Goal: Information Seeking & Learning: Learn about a topic

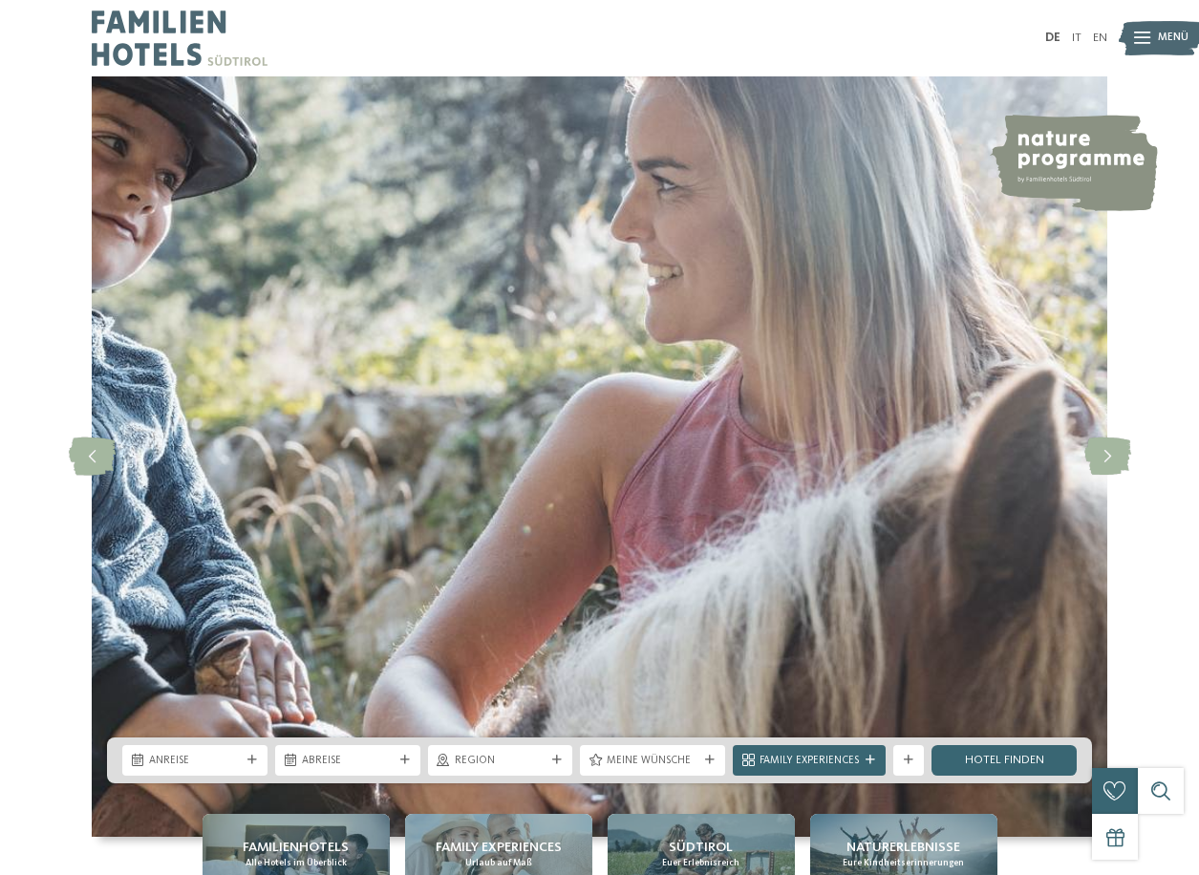
click at [203, 53] on img at bounding box center [180, 38] width 176 height 76
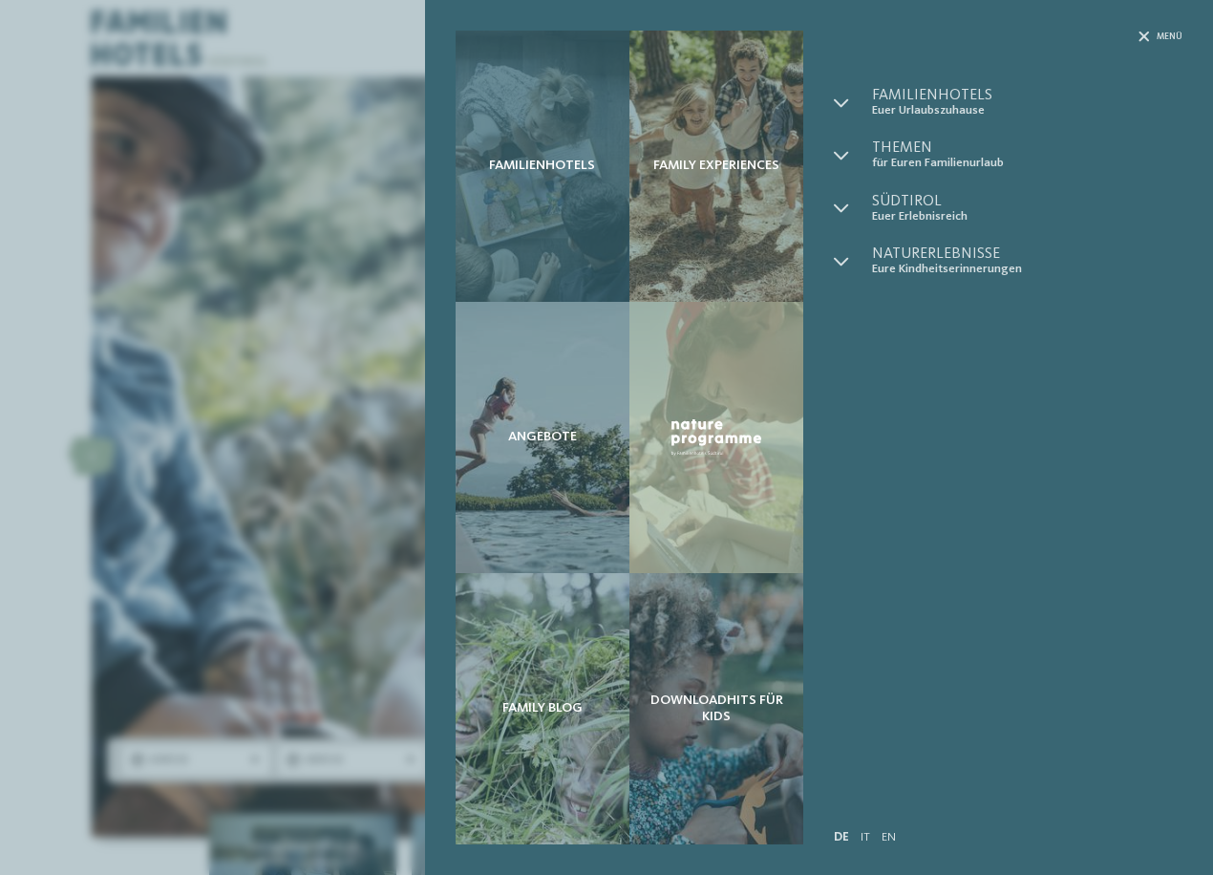
click at [533, 175] on div "Familienhotels" at bounding box center [543, 166] width 174 height 271
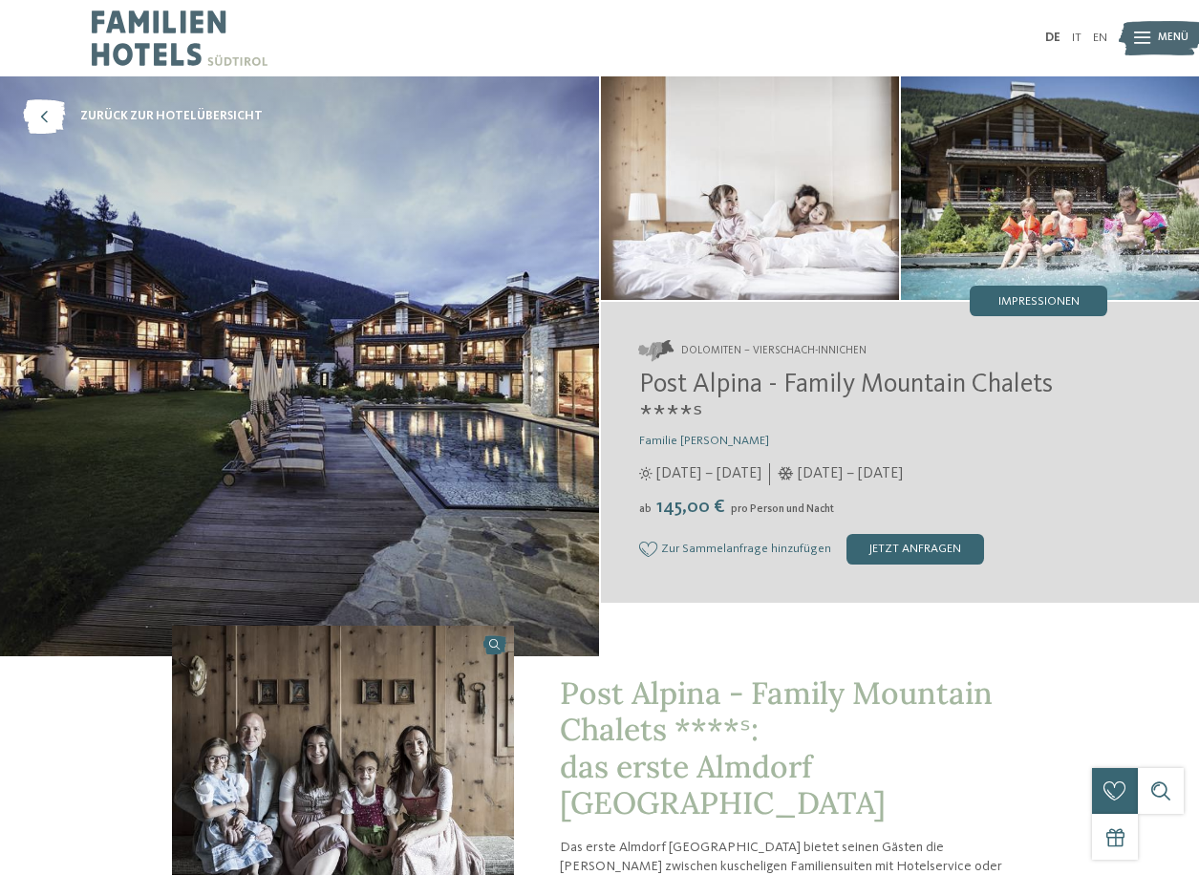
click at [467, 288] on img at bounding box center [299, 366] width 599 height 580
click at [1051, 296] on span "Impressionen" at bounding box center [1038, 302] width 81 height 12
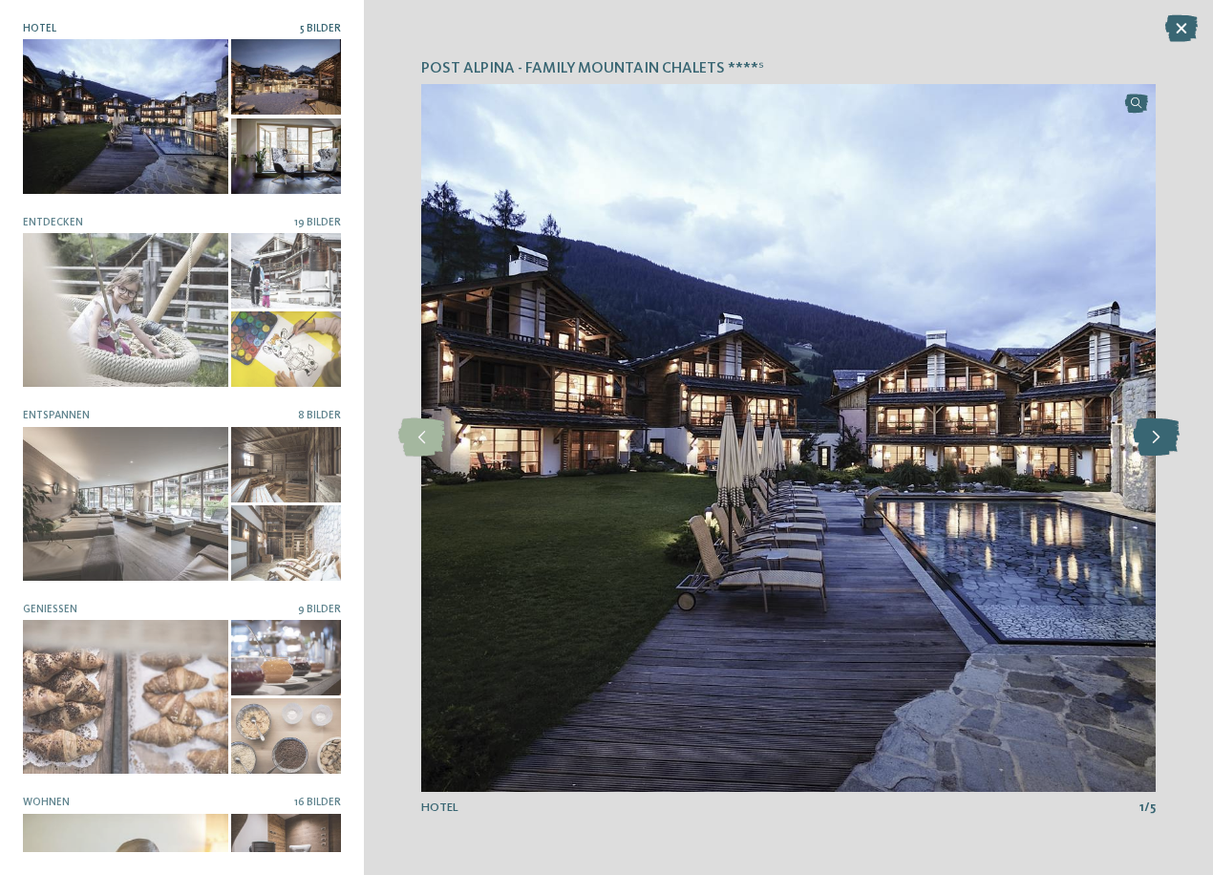
click at [1152, 436] on icon at bounding box center [1156, 437] width 47 height 38
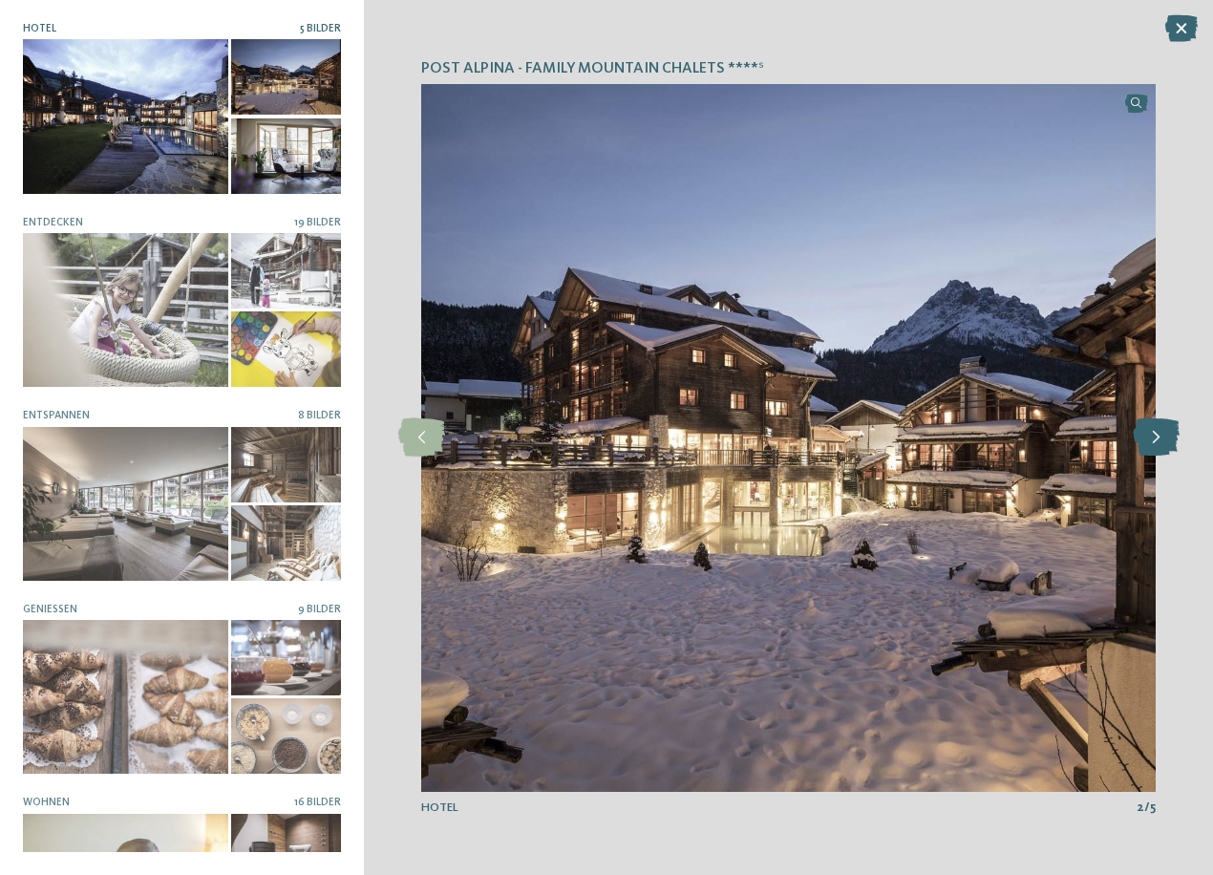
click at [1152, 436] on icon at bounding box center [1156, 437] width 47 height 38
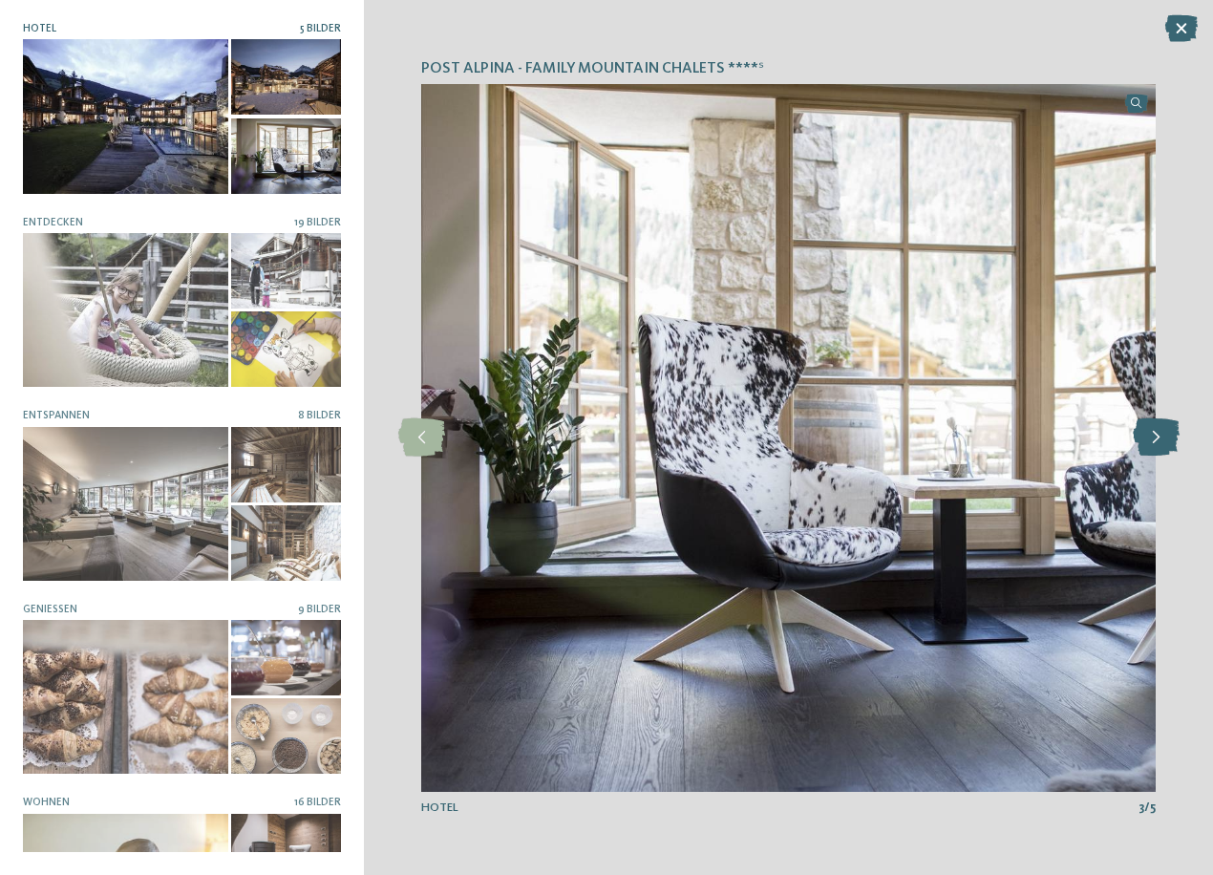
click at [1152, 436] on icon at bounding box center [1156, 437] width 47 height 38
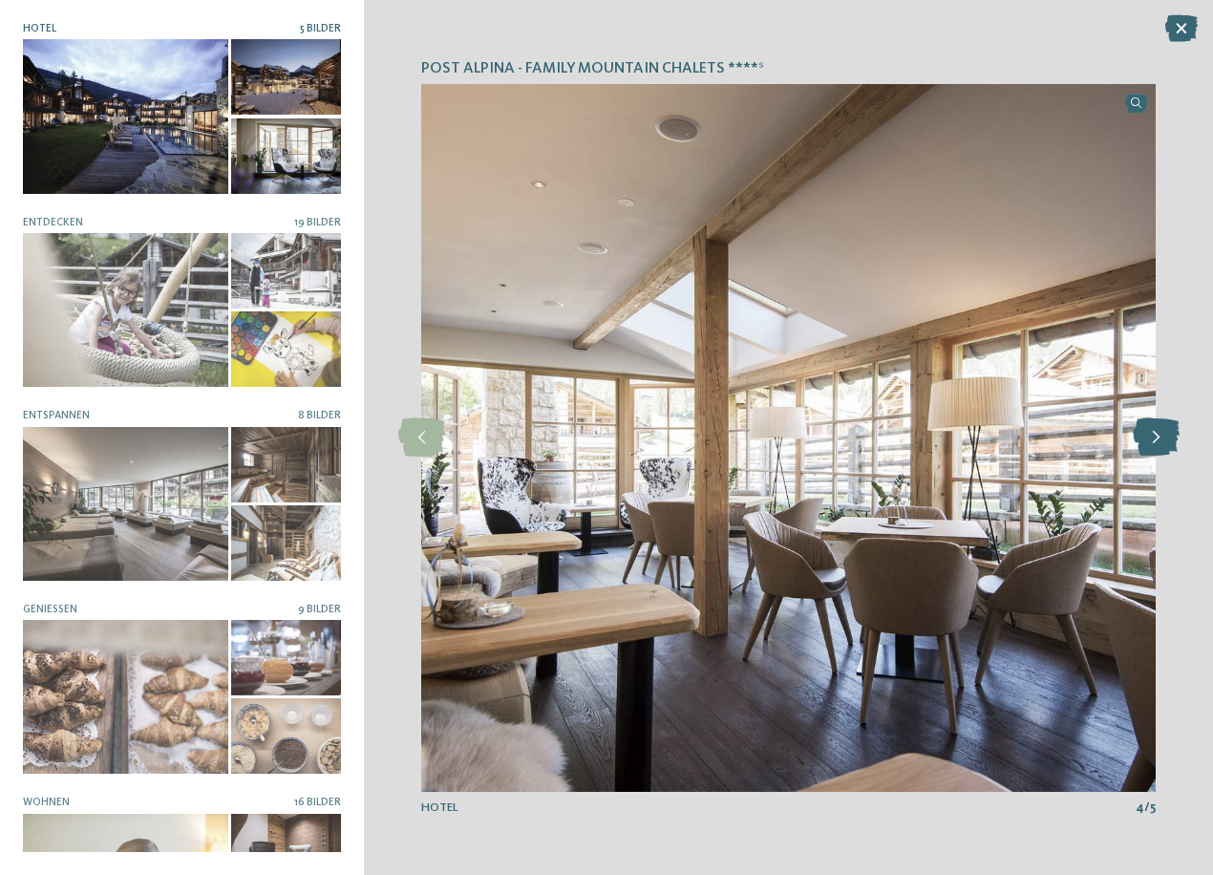
click at [1152, 436] on icon at bounding box center [1156, 437] width 47 height 38
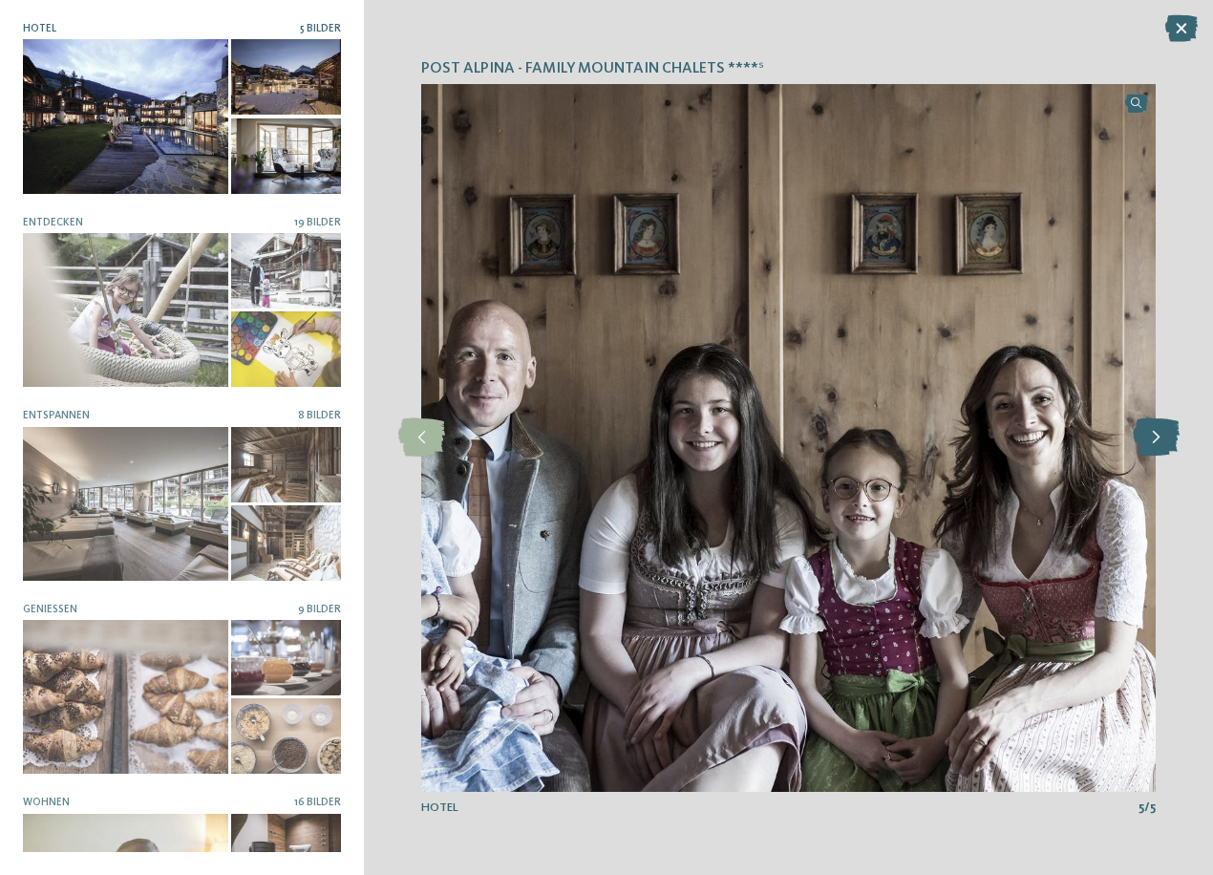
click at [1152, 436] on icon at bounding box center [1156, 437] width 47 height 38
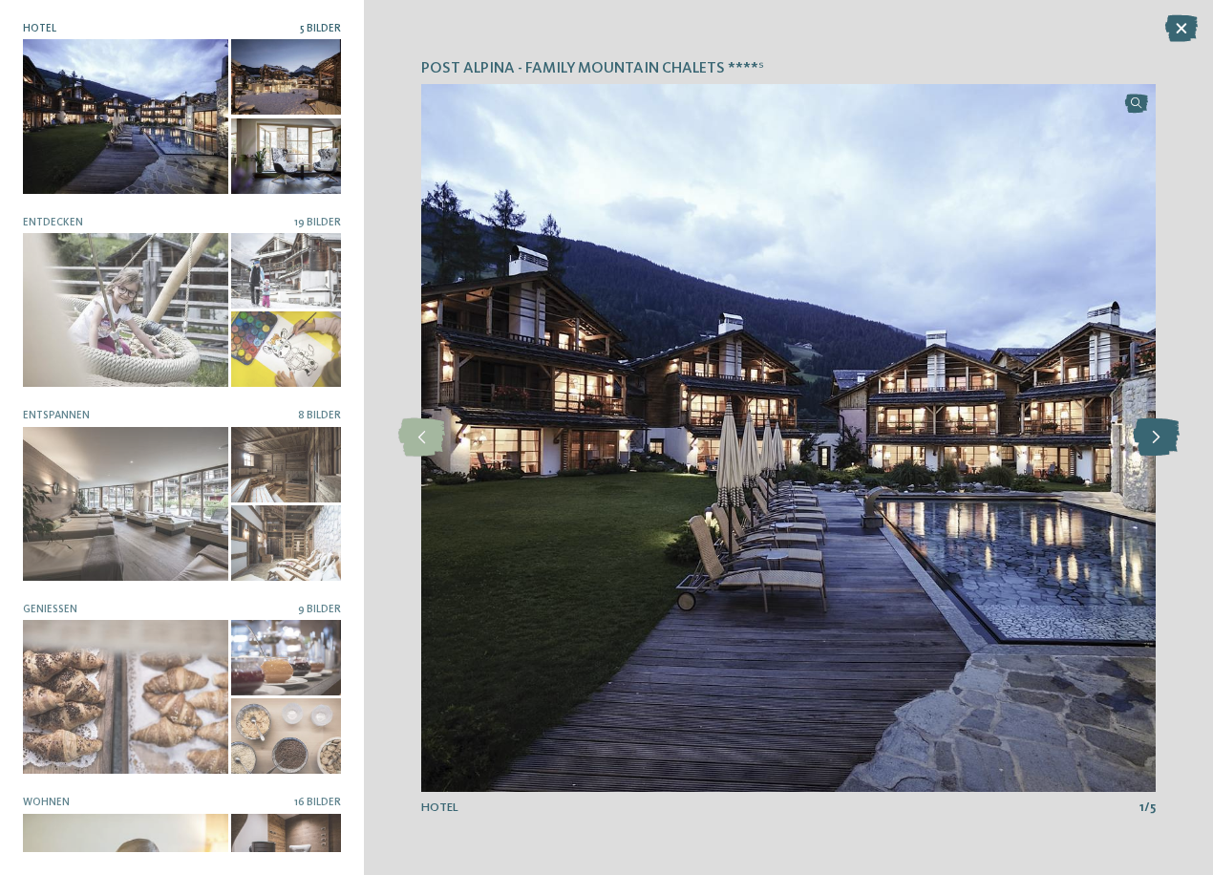
click at [1152, 436] on icon at bounding box center [1156, 437] width 47 height 38
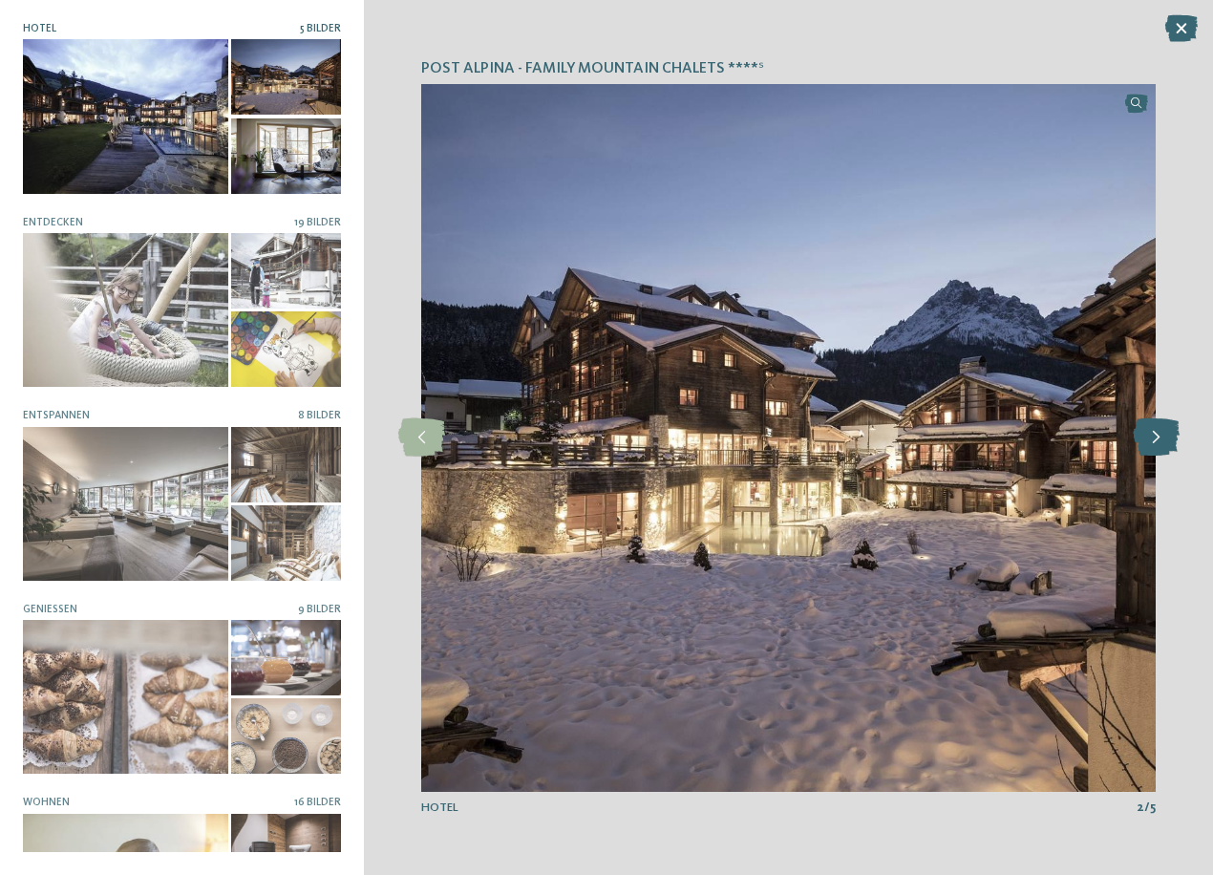
click at [1152, 436] on icon at bounding box center [1156, 437] width 47 height 38
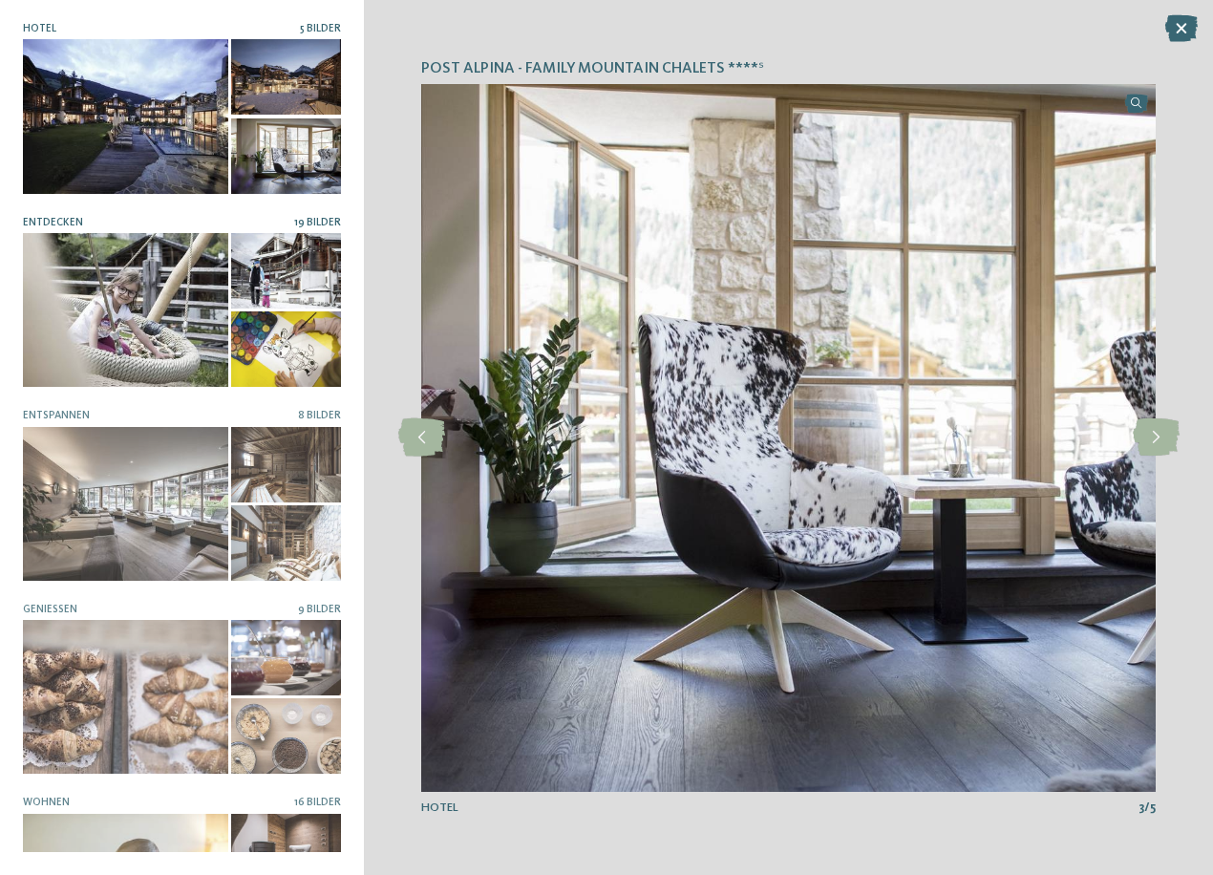
click at [55, 286] on div at bounding box center [125, 310] width 205 height 154
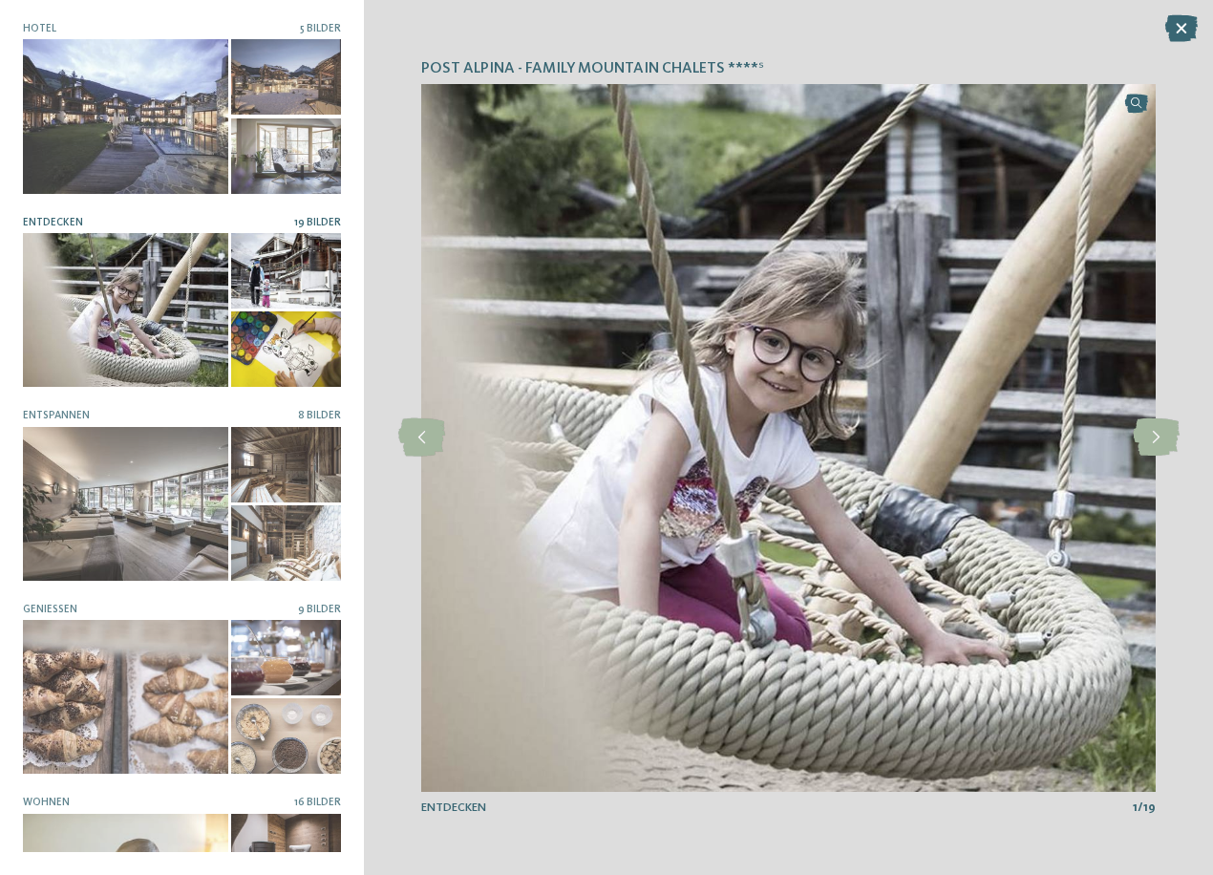
click at [278, 257] on div at bounding box center [286, 270] width 110 height 75
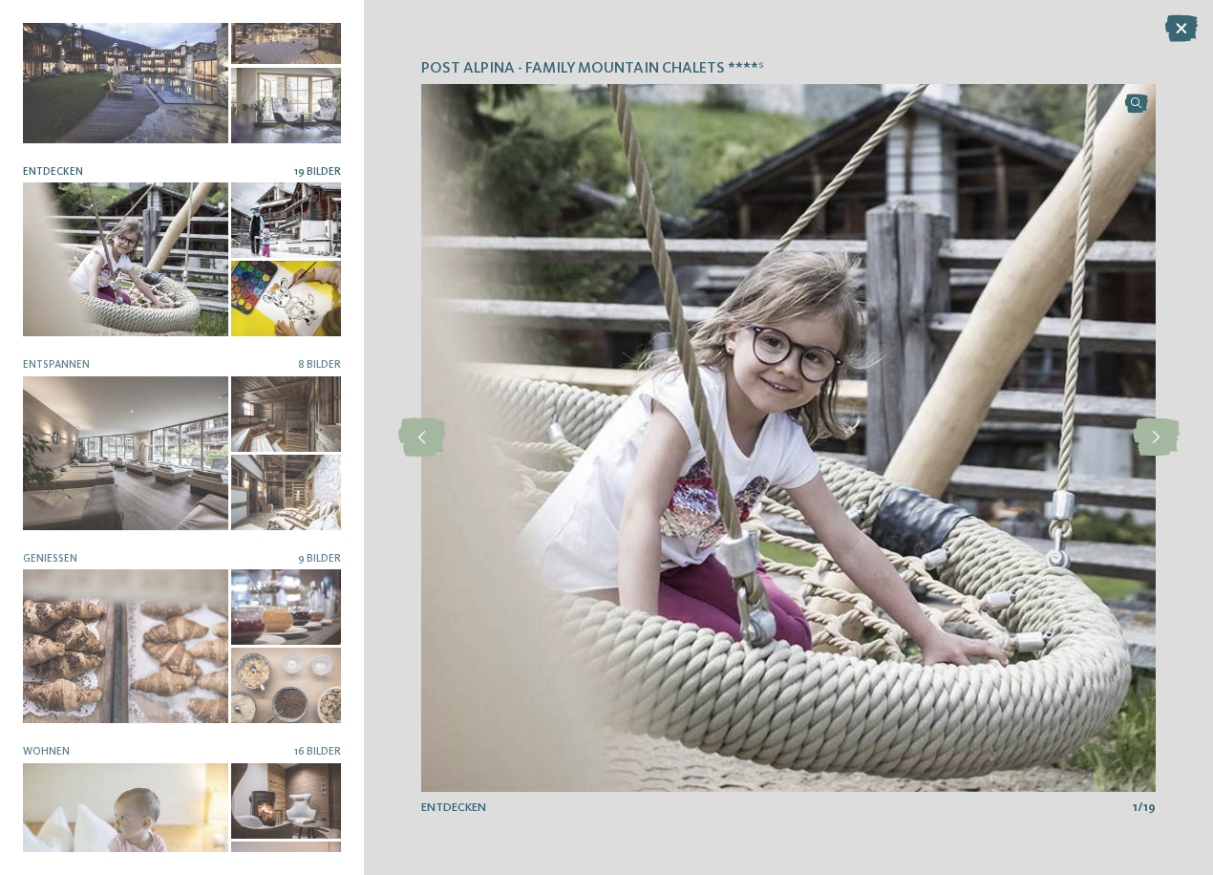
scroll to position [92, 0]
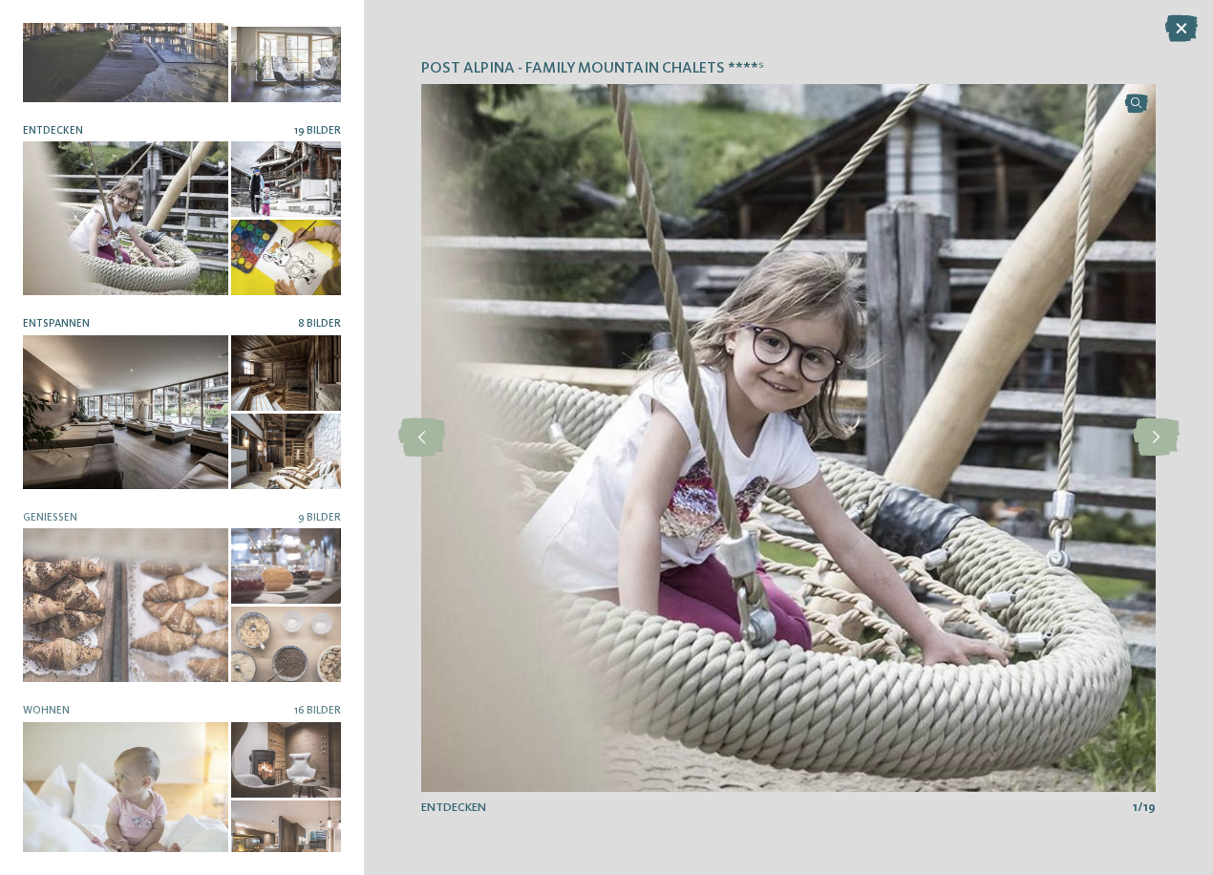
click at [134, 356] on div at bounding box center [125, 412] width 205 height 154
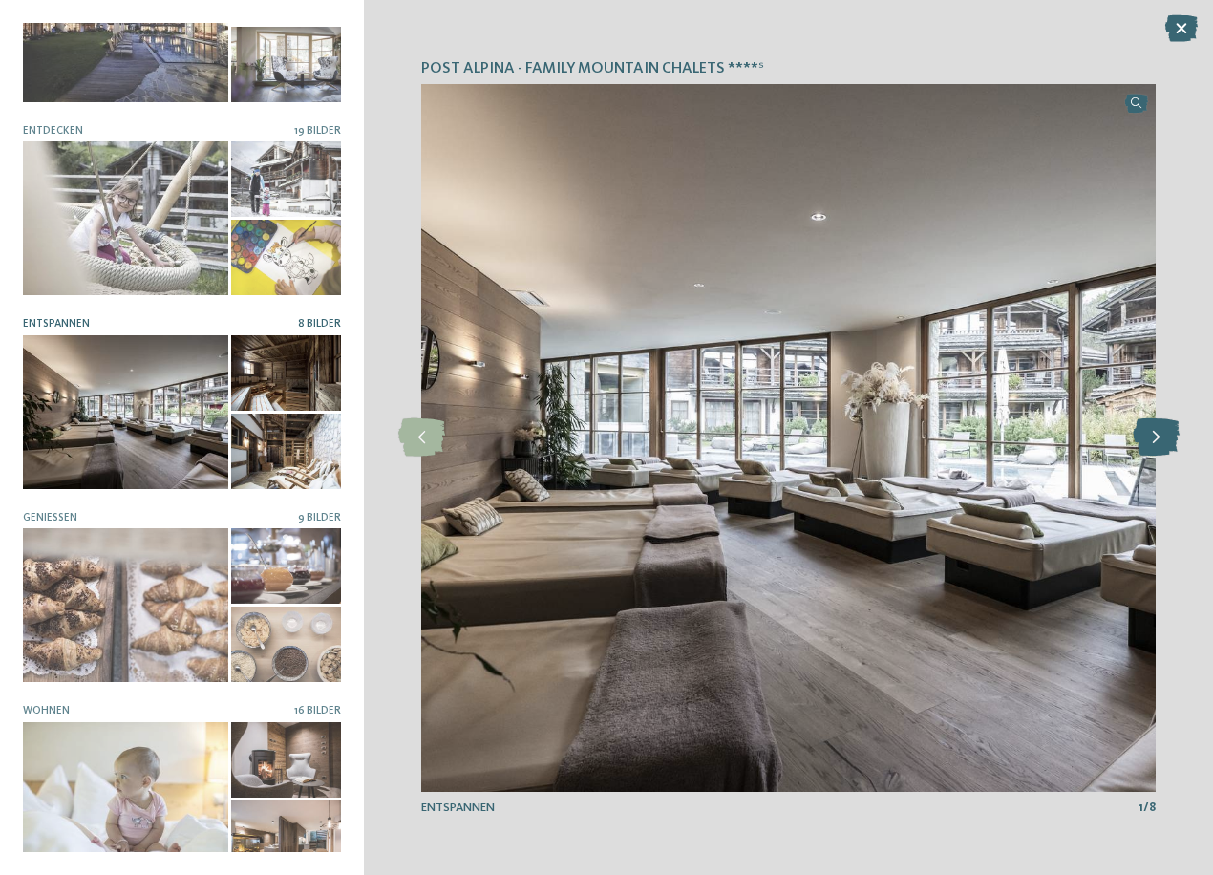
click at [1147, 444] on icon at bounding box center [1156, 437] width 47 height 38
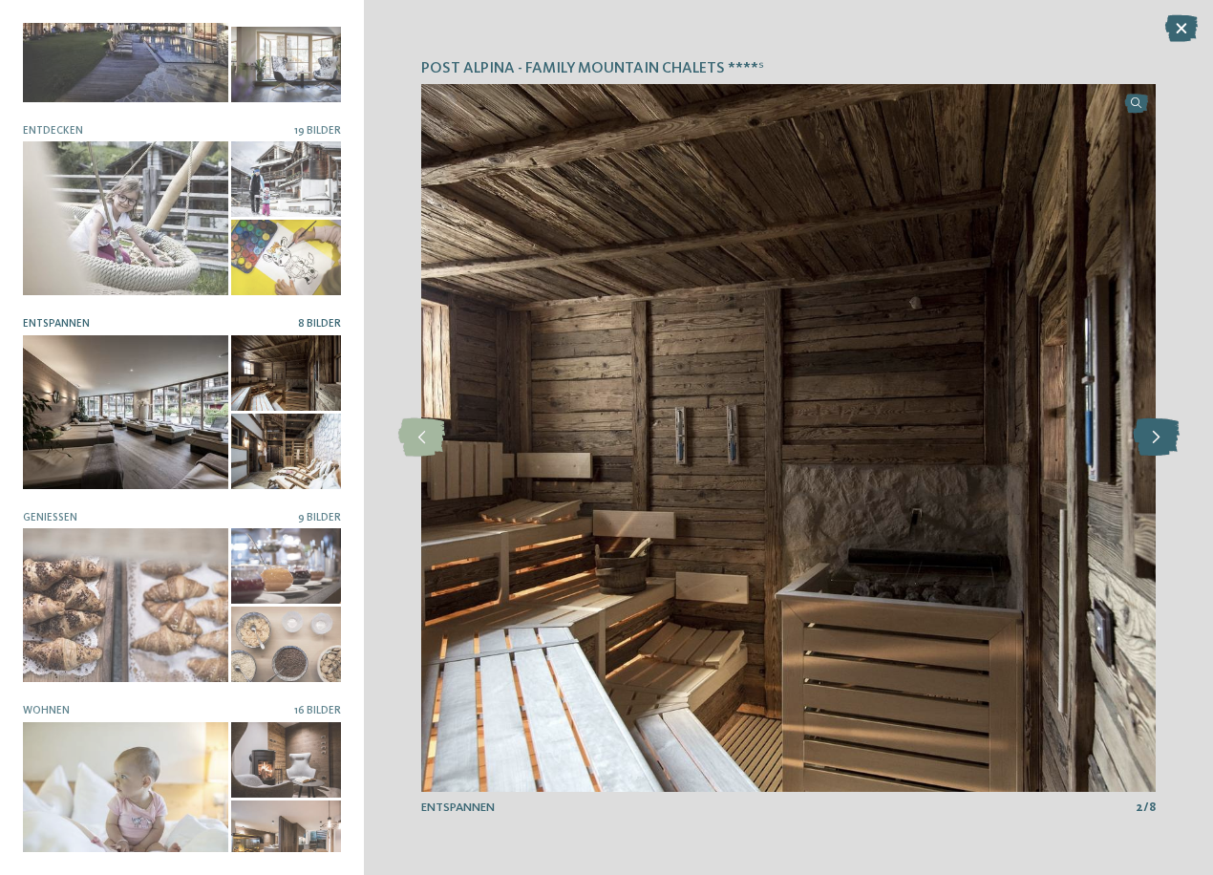
click at [1147, 444] on icon at bounding box center [1156, 437] width 47 height 38
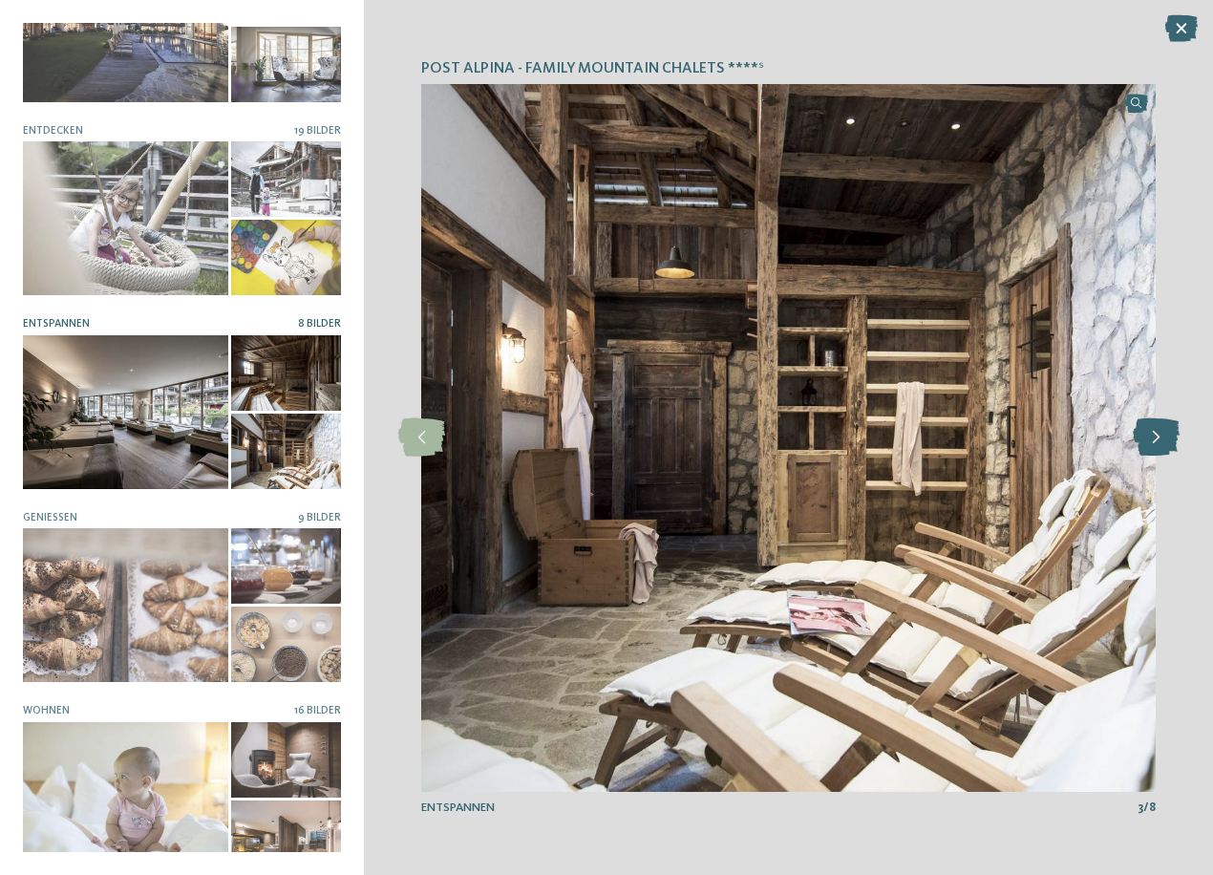
click at [1146, 444] on icon at bounding box center [1156, 437] width 47 height 38
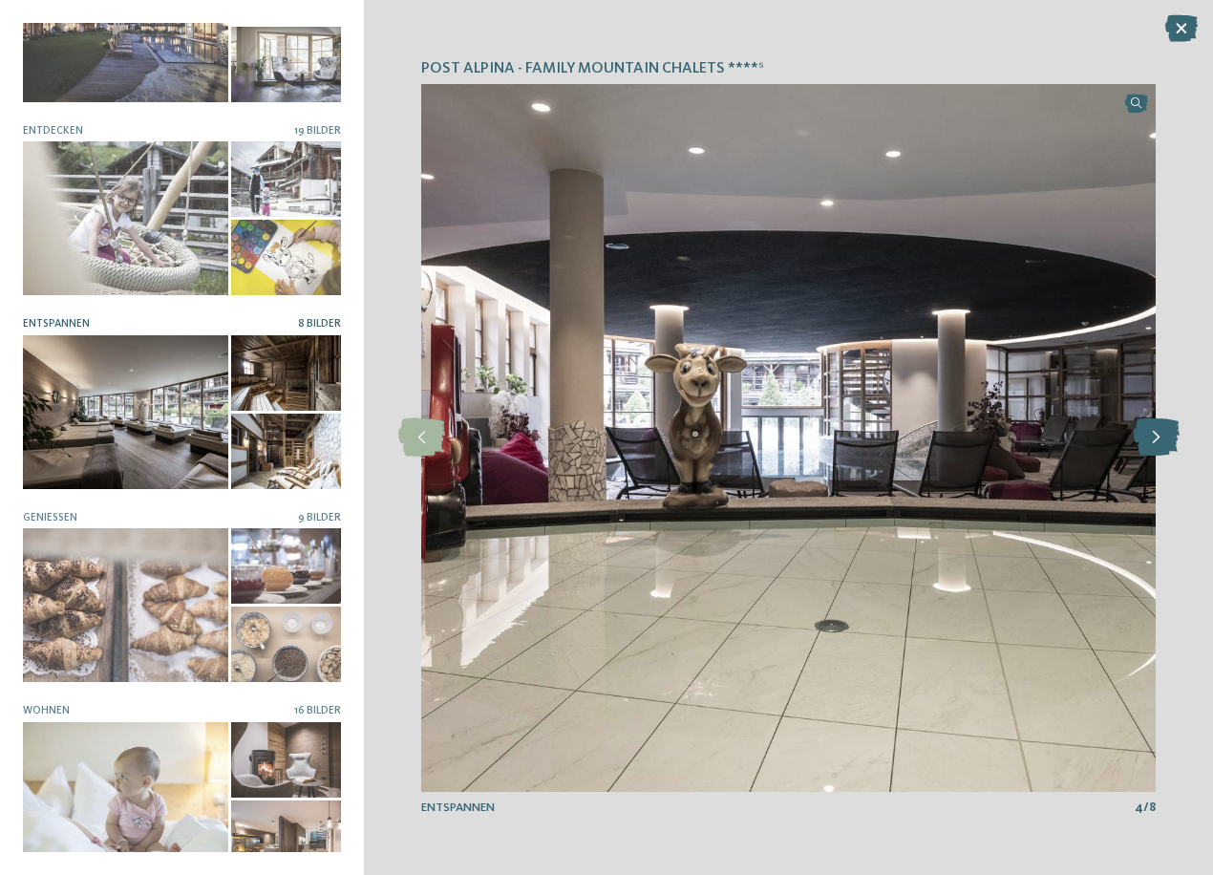
click at [1146, 444] on icon at bounding box center [1156, 437] width 47 height 38
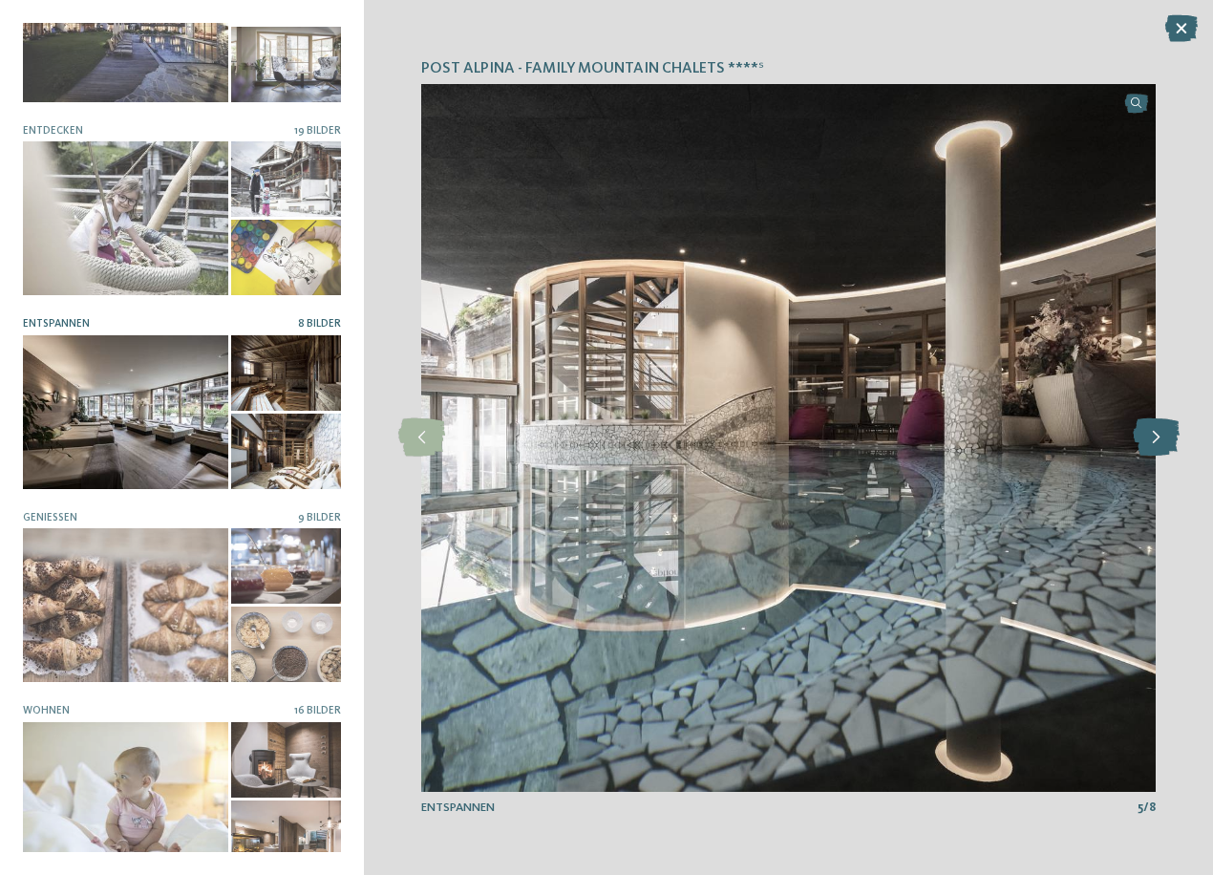
click at [1146, 444] on icon at bounding box center [1156, 437] width 47 height 38
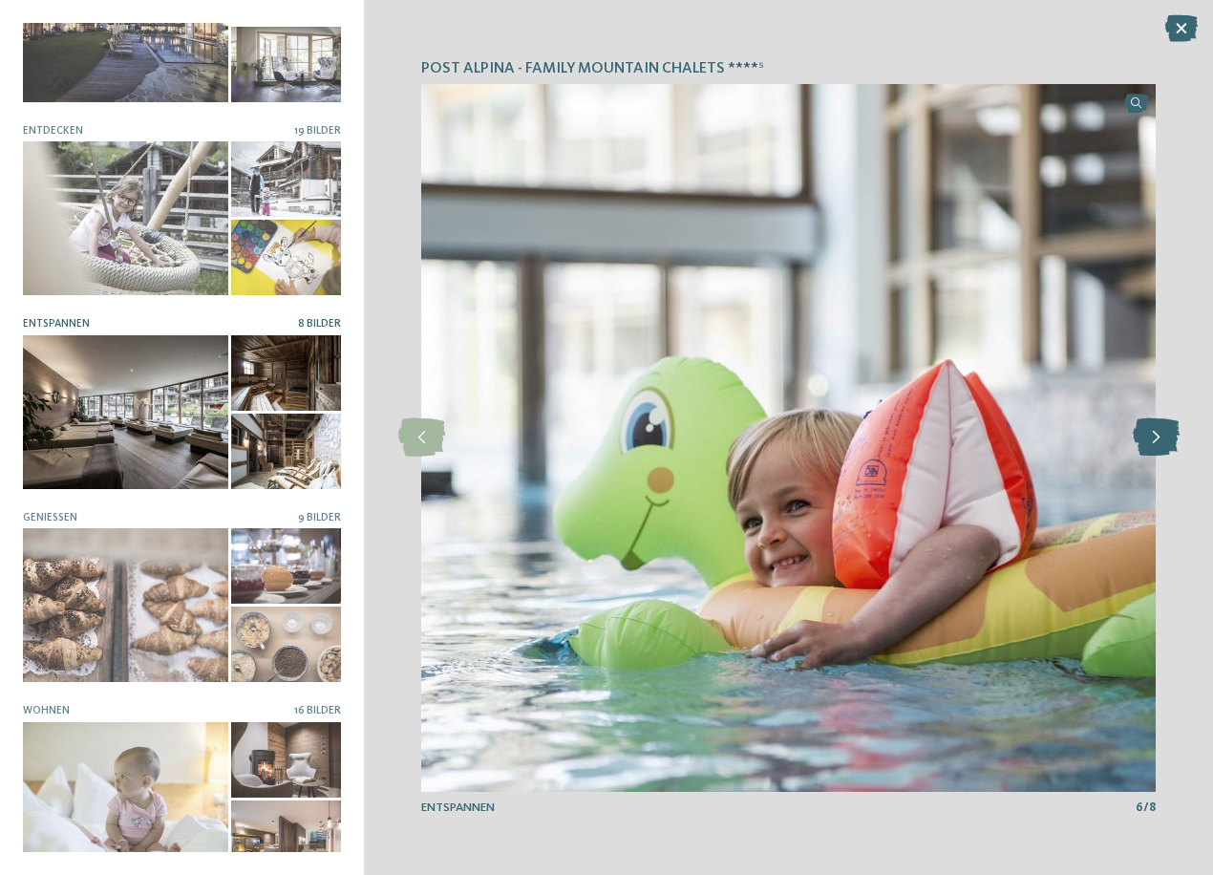
click at [1146, 444] on icon at bounding box center [1156, 437] width 47 height 38
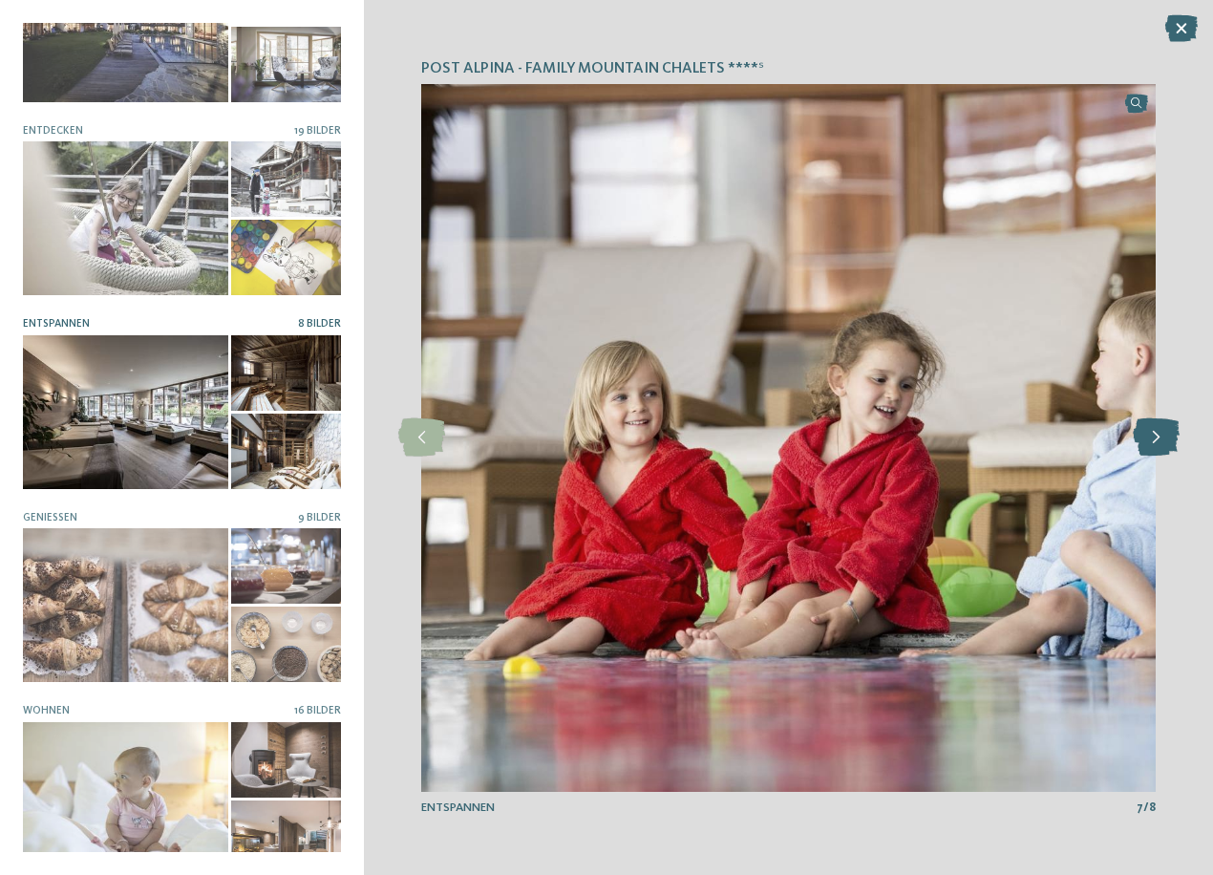
click at [1146, 444] on icon at bounding box center [1156, 437] width 47 height 38
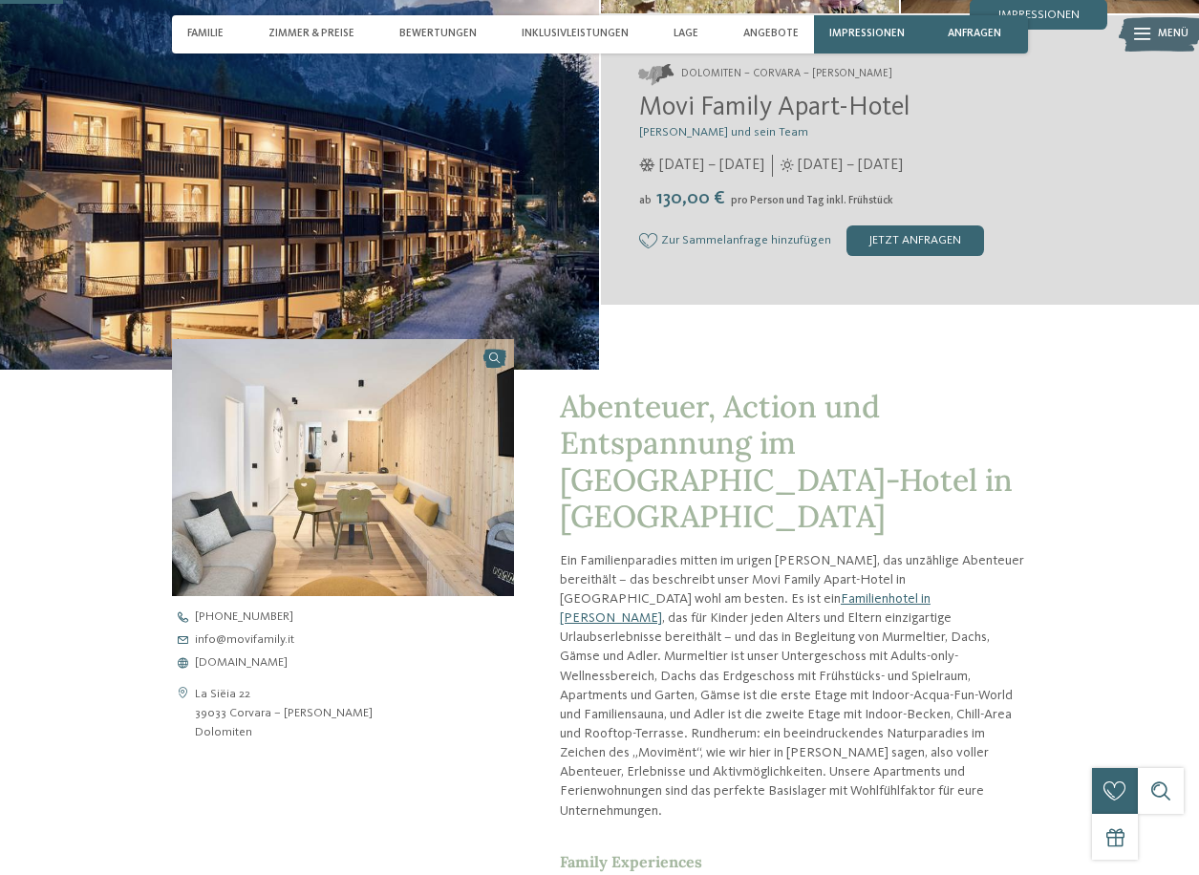
click at [352, 231] on img at bounding box center [299, 80] width 599 height 580
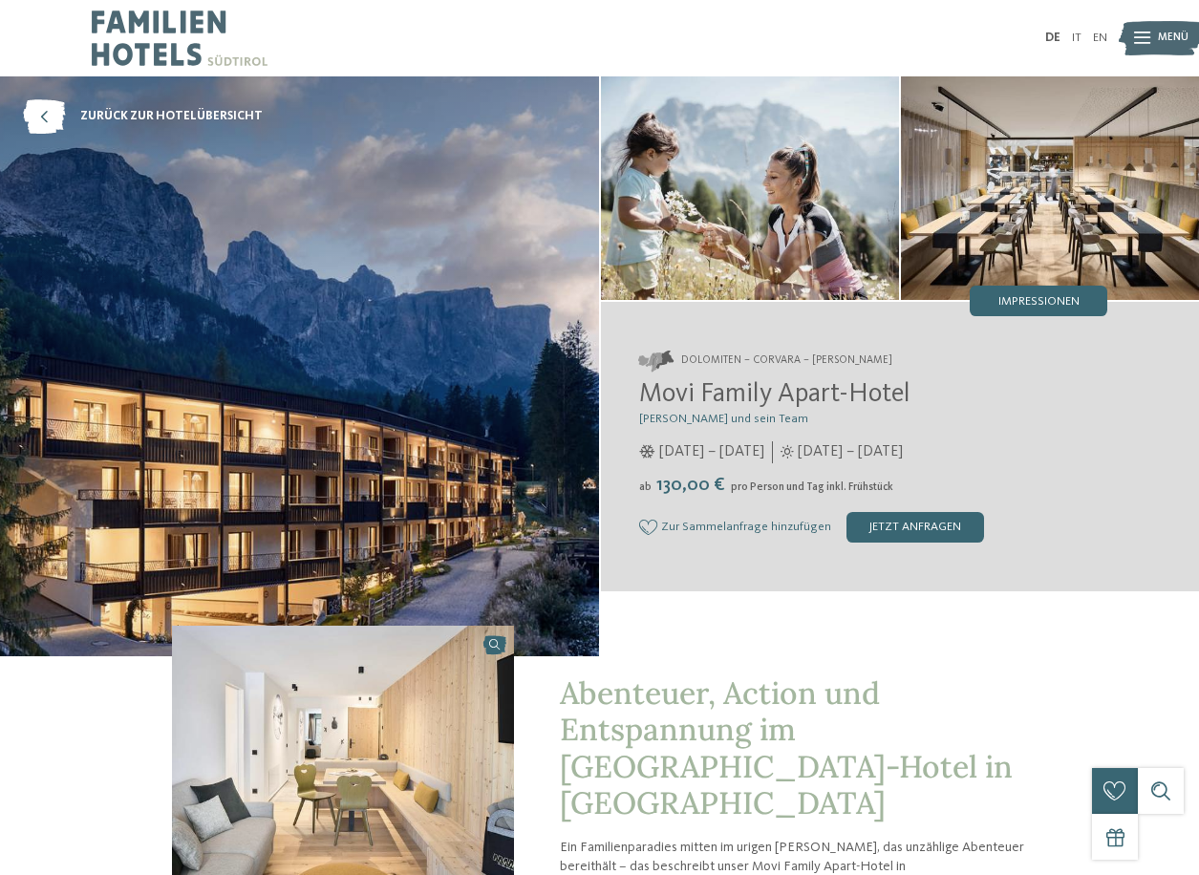
click at [751, 246] on img at bounding box center [750, 188] width 298 height 224
click at [1041, 306] on span "Impressionen" at bounding box center [1038, 302] width 81 height 12
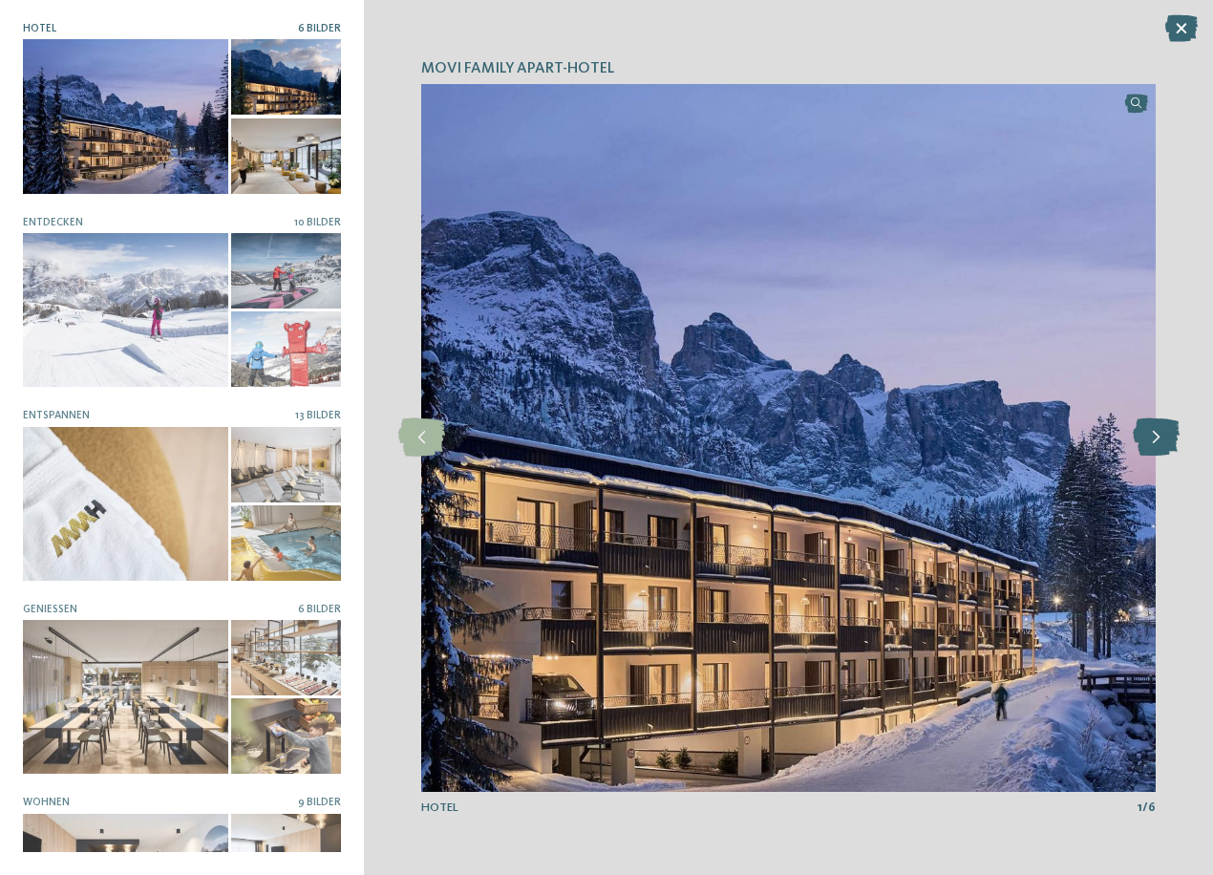
click at [1146, 418] on icon at bounding box center [1156, 437] width 47 height 38
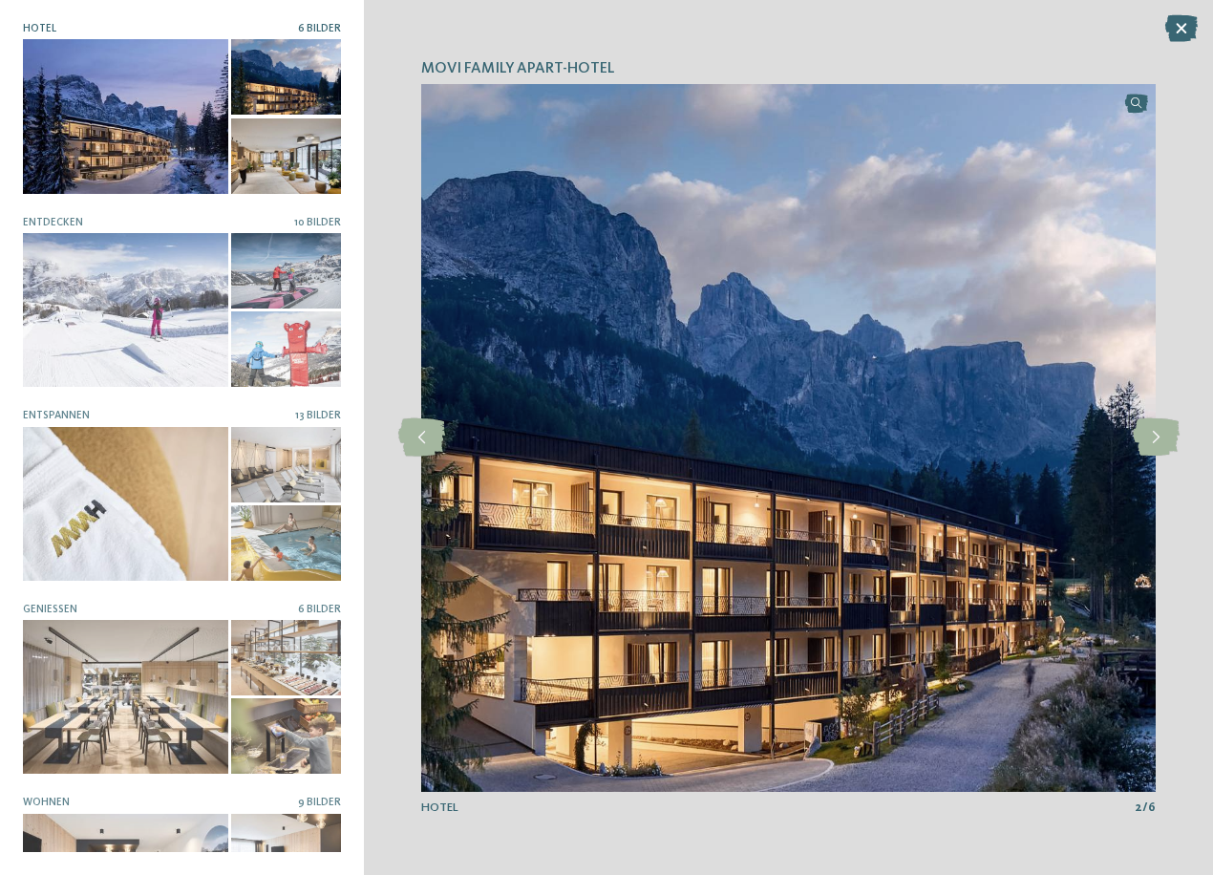
click at [1125, 428] on img at bounding box center [788, 438] width 735 height 708
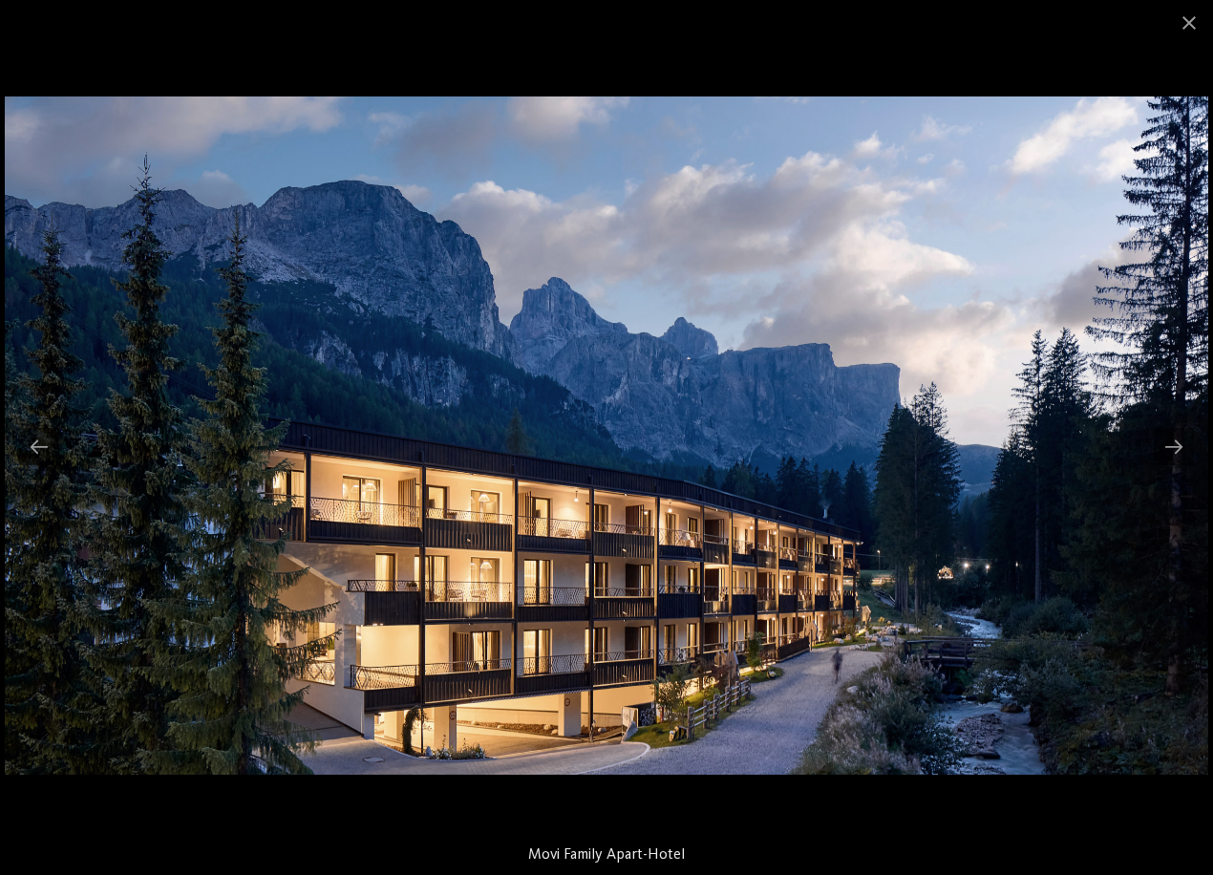
click at [430, 391] on img at bounding box center [607, 435] width 1204 height 678
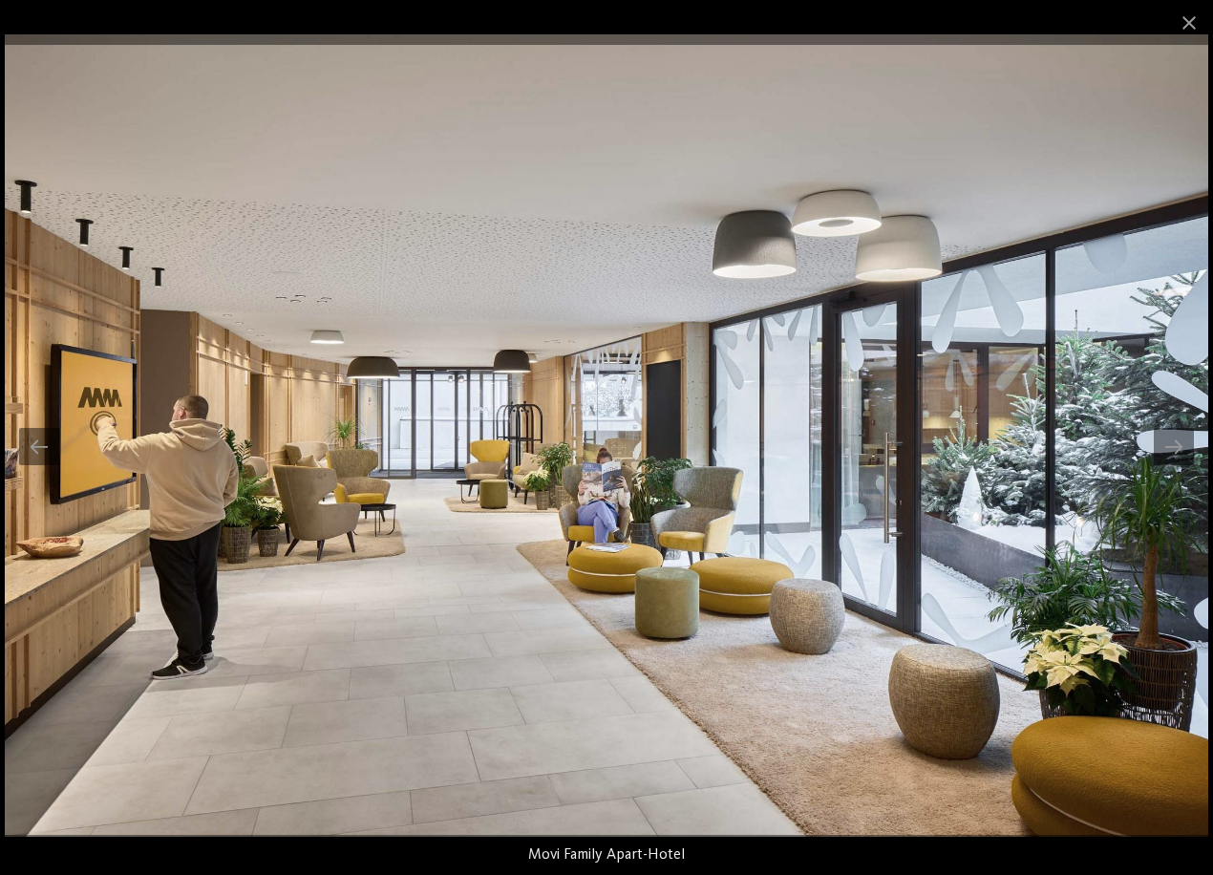
drag, startPoint x: 757, startPoint y: 396, endPoint x: 400, endPoint y: 388, distance: 356.5
click at [447, 390] on img at bounding box center [607, 435] width 1204 height 803
drag, startPoint x: 812, startPoint y: 375, endPoint x: 408, endPoint y: 360, distance: 404.4
click at [457, 362] on img at bounding box center [607, 435] width 1204 height 803
